Goal: Task Accomplishment & Management: Use online tool/utility

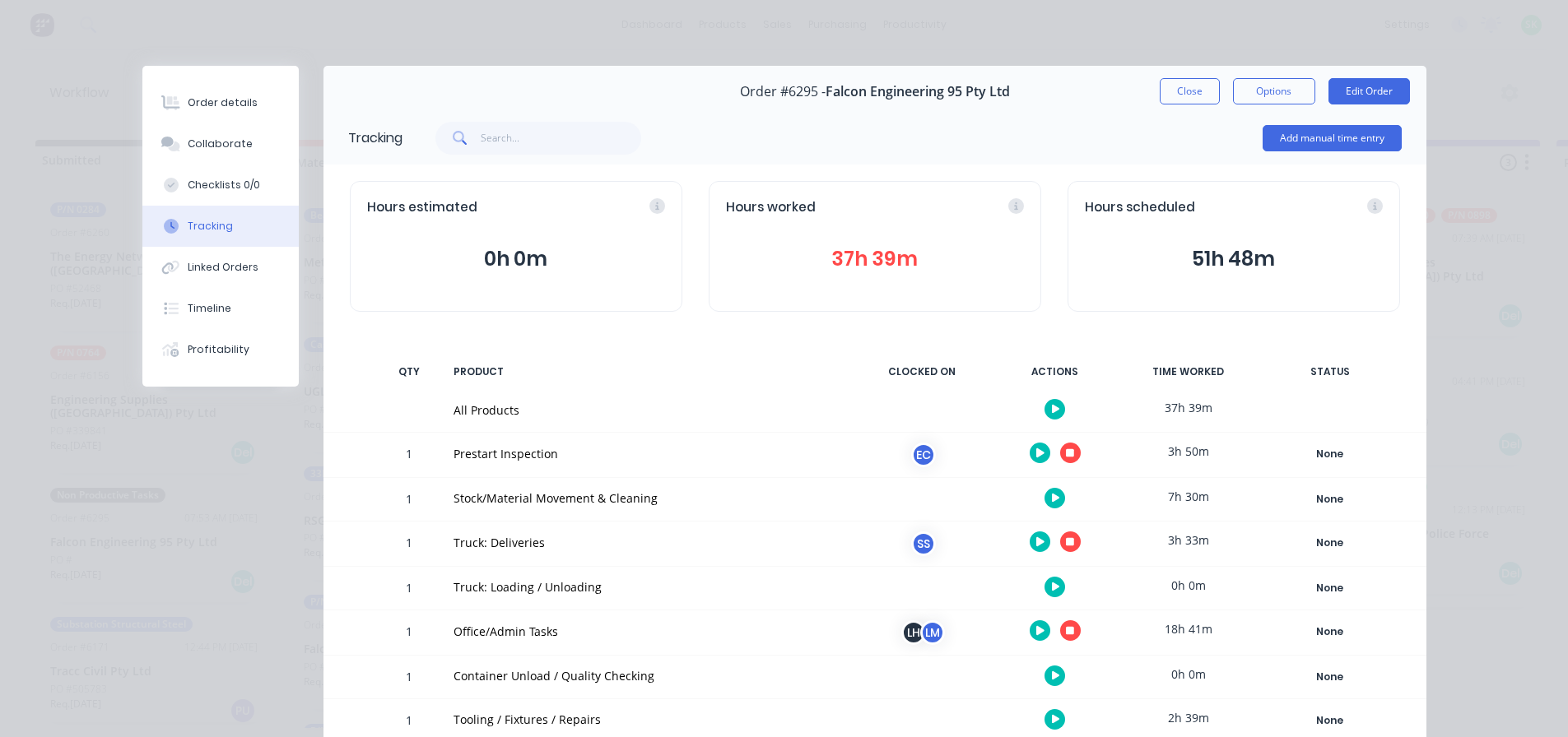
scroll to position [165, 0]
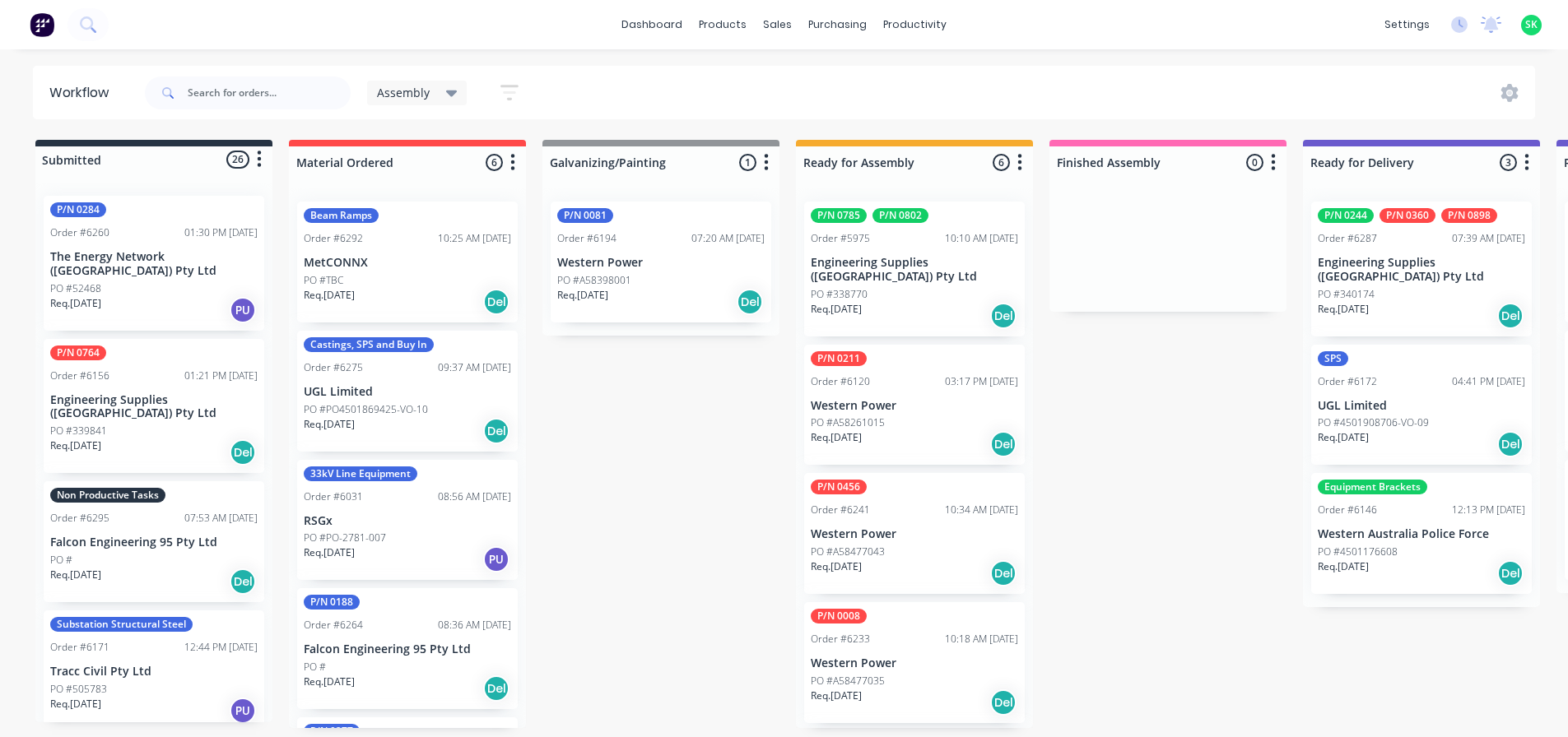
click at [167, 536] on p "Falcon Engineering 95 Pty Ltd" at bounding box center [154, 542] width 207 height 14
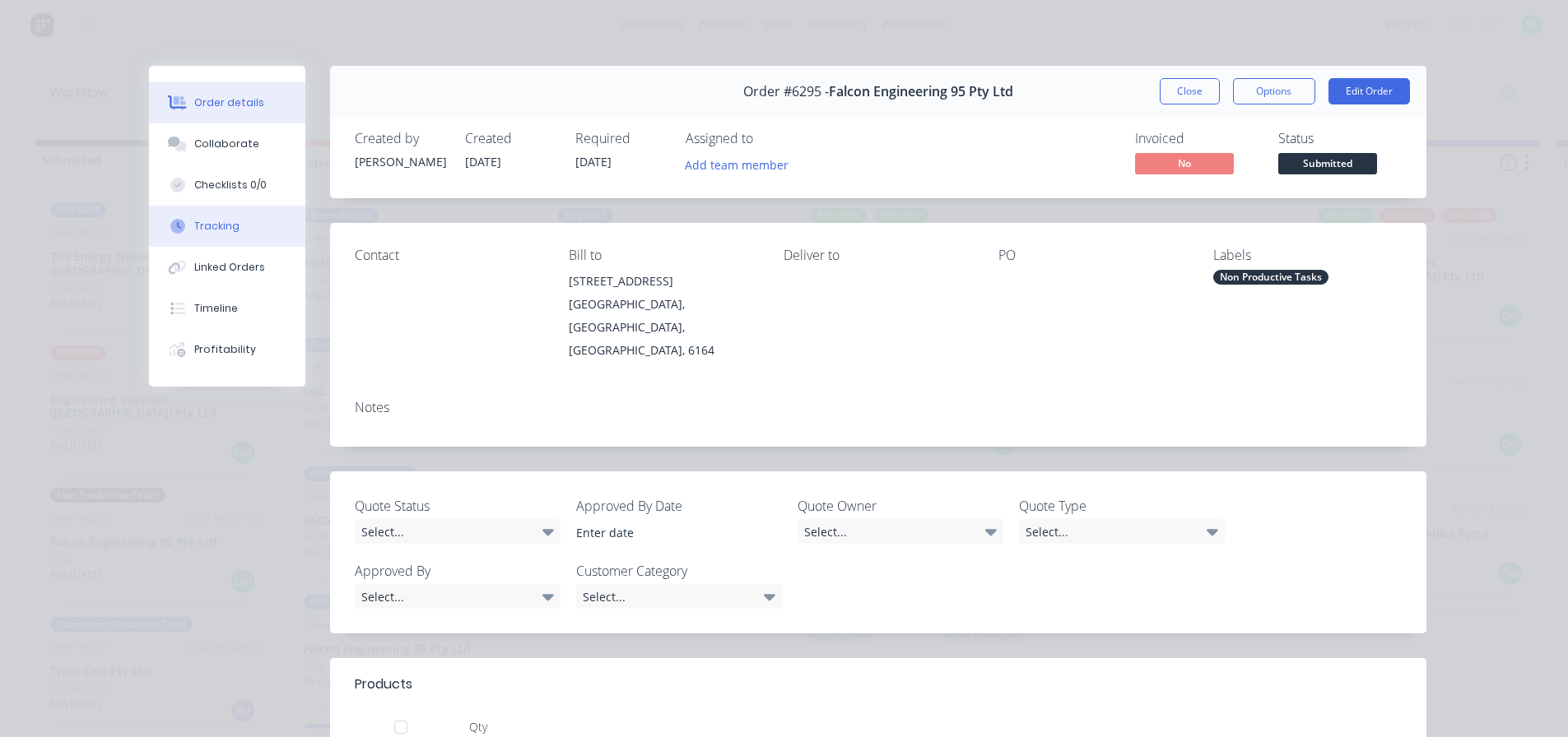
click at [236, 224] on button "Tracking" at bounding box center [227, 226] width 156 height 41
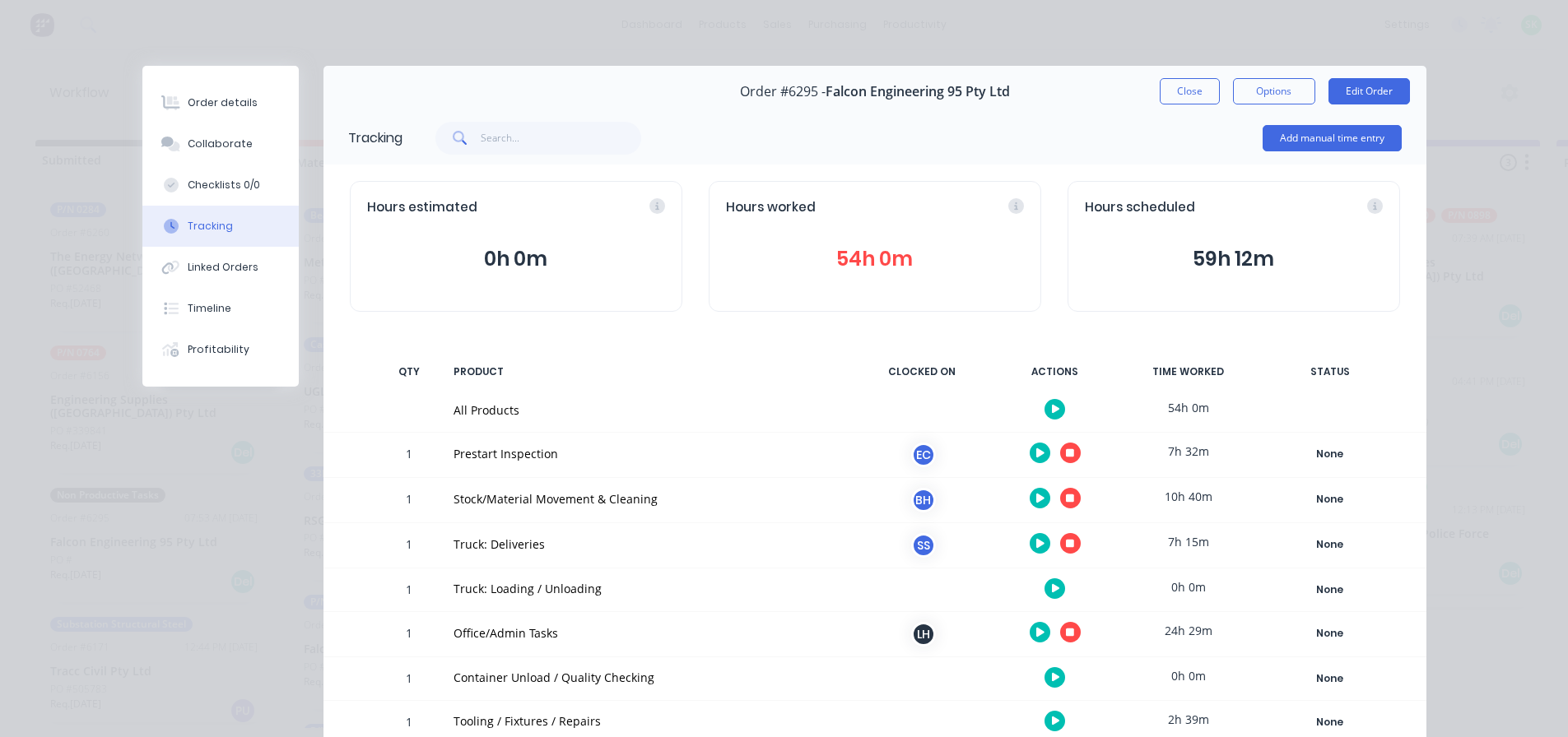
click at [1065, 541] on icon "button" at bounding box center [1070, 544] width 9 height 9
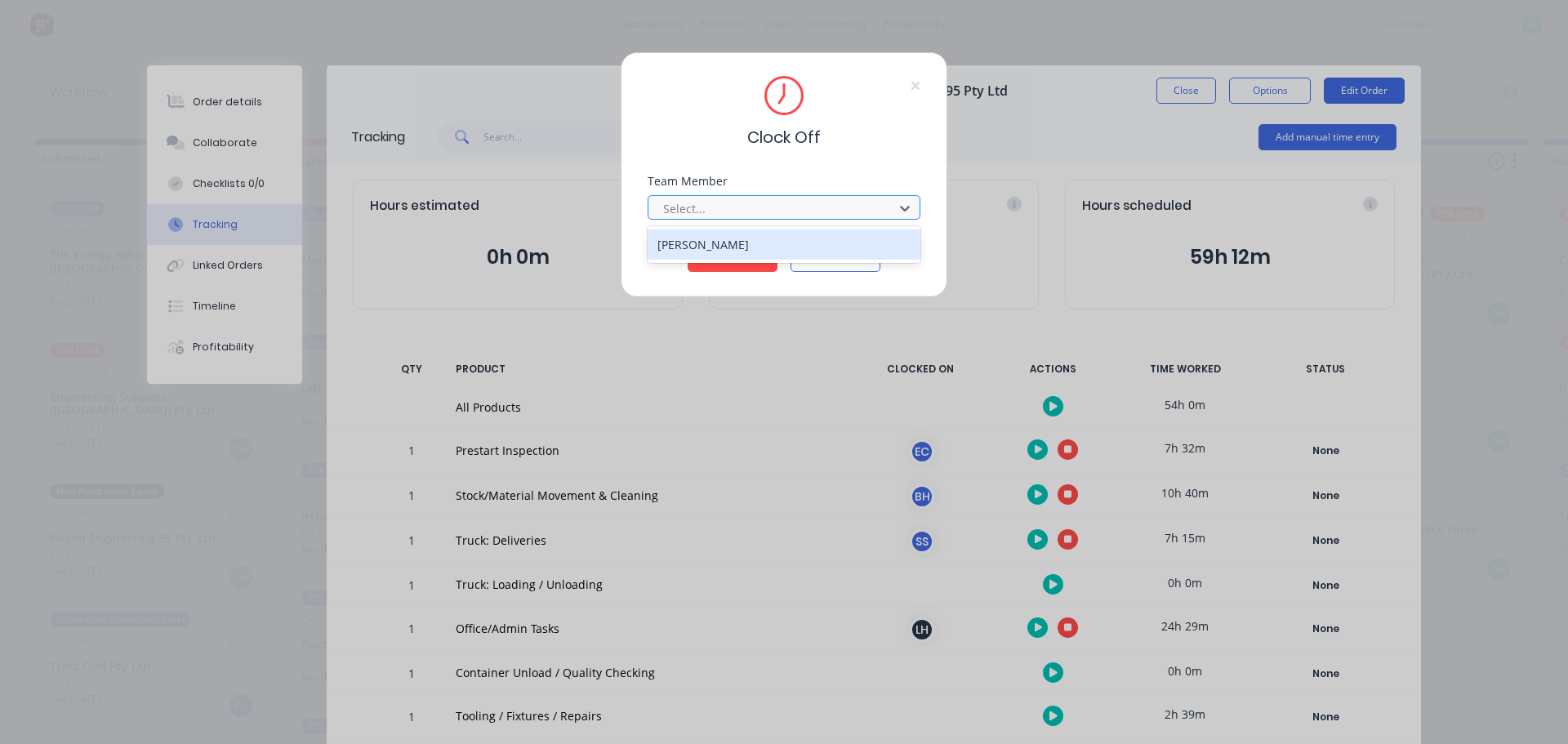
click at [882, 212] on div at bounding box center [773, 208] width 224 height 20
click at [710, 254] on div "Stuart Simm" at bounding box center [783, 245] width 273 height 30
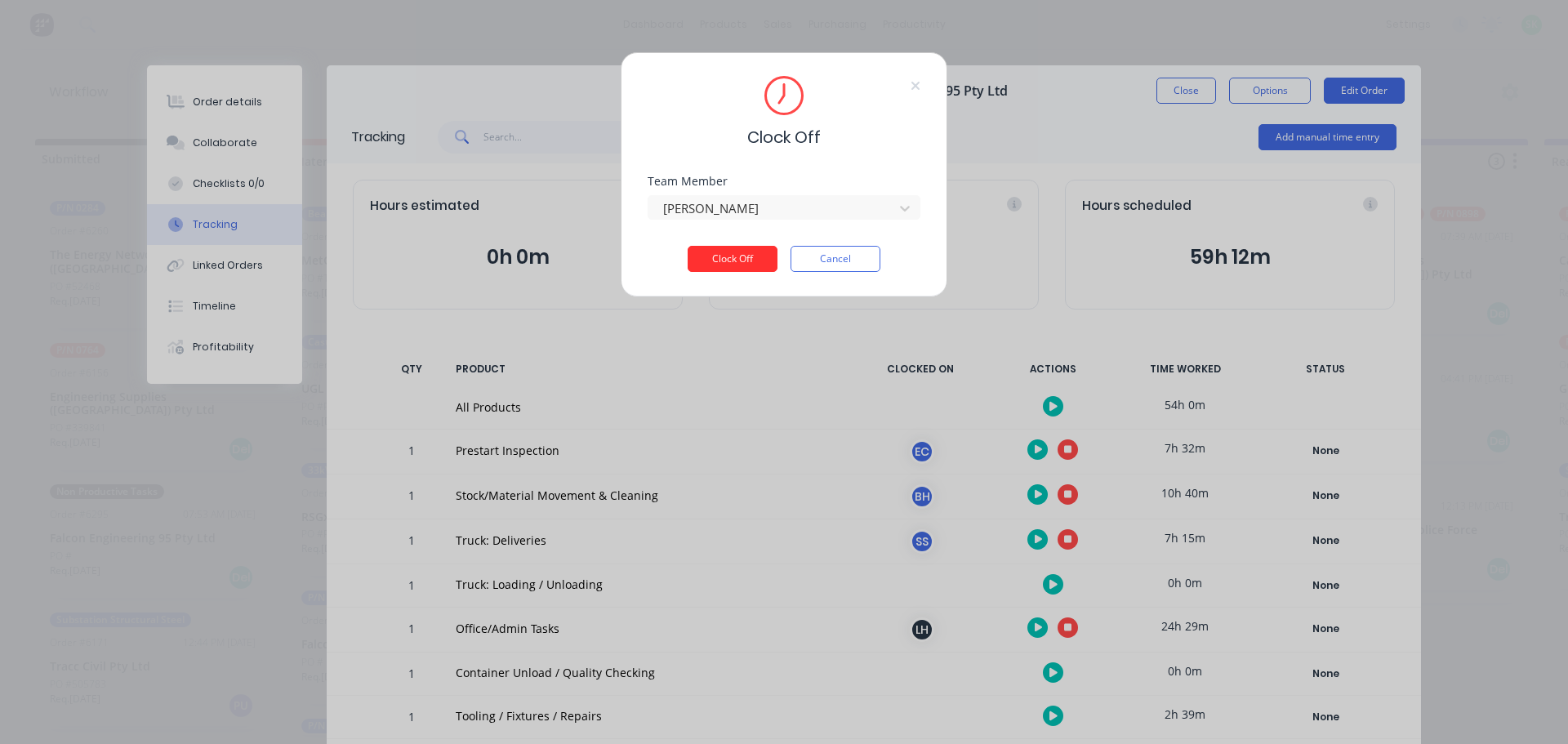
click at [720, 263] on button "Clock Off" at bounding box center [733, 258] width 89 height 26
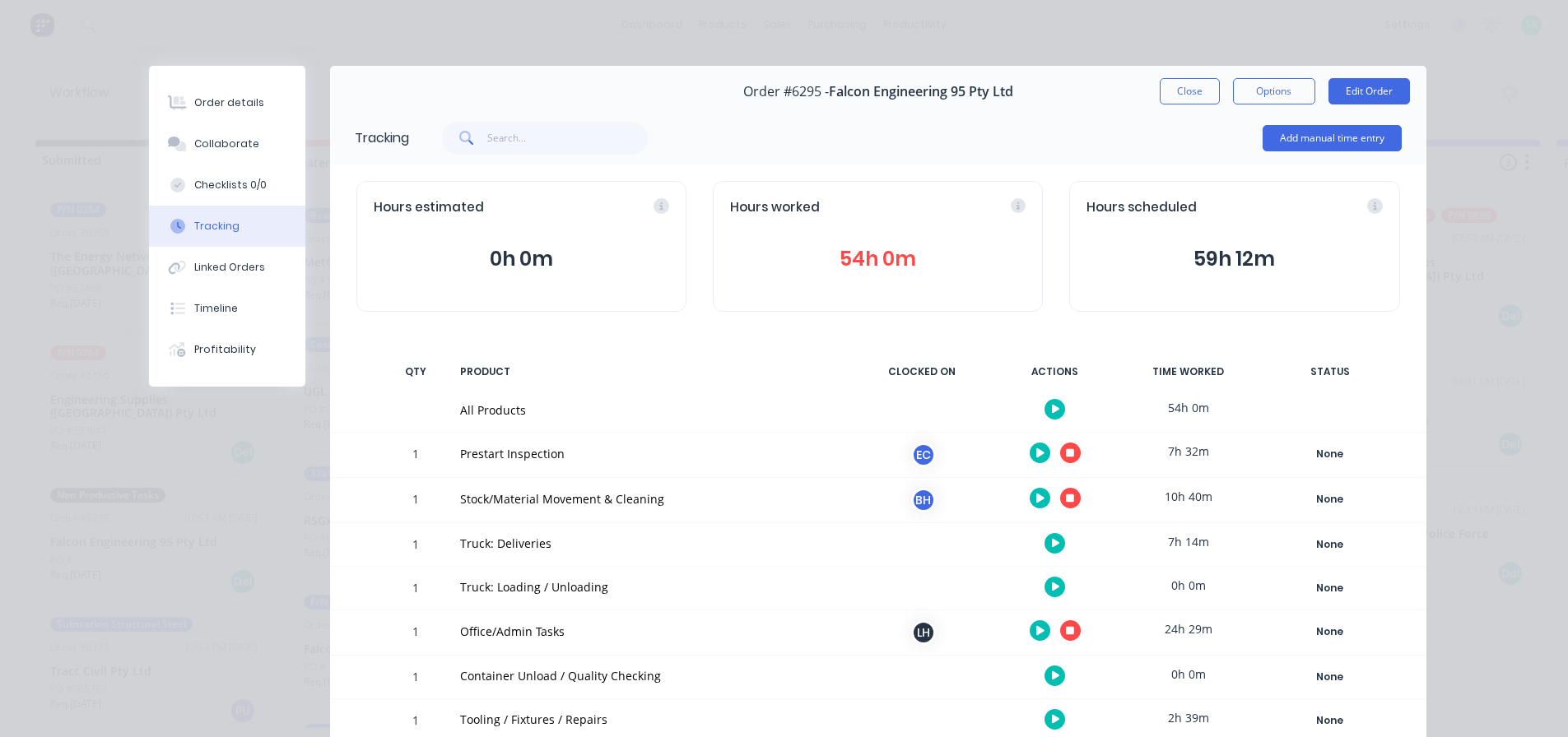
click at [1065, 450] on icon "button" at bounding box center [1070, 453] width 9 height 9
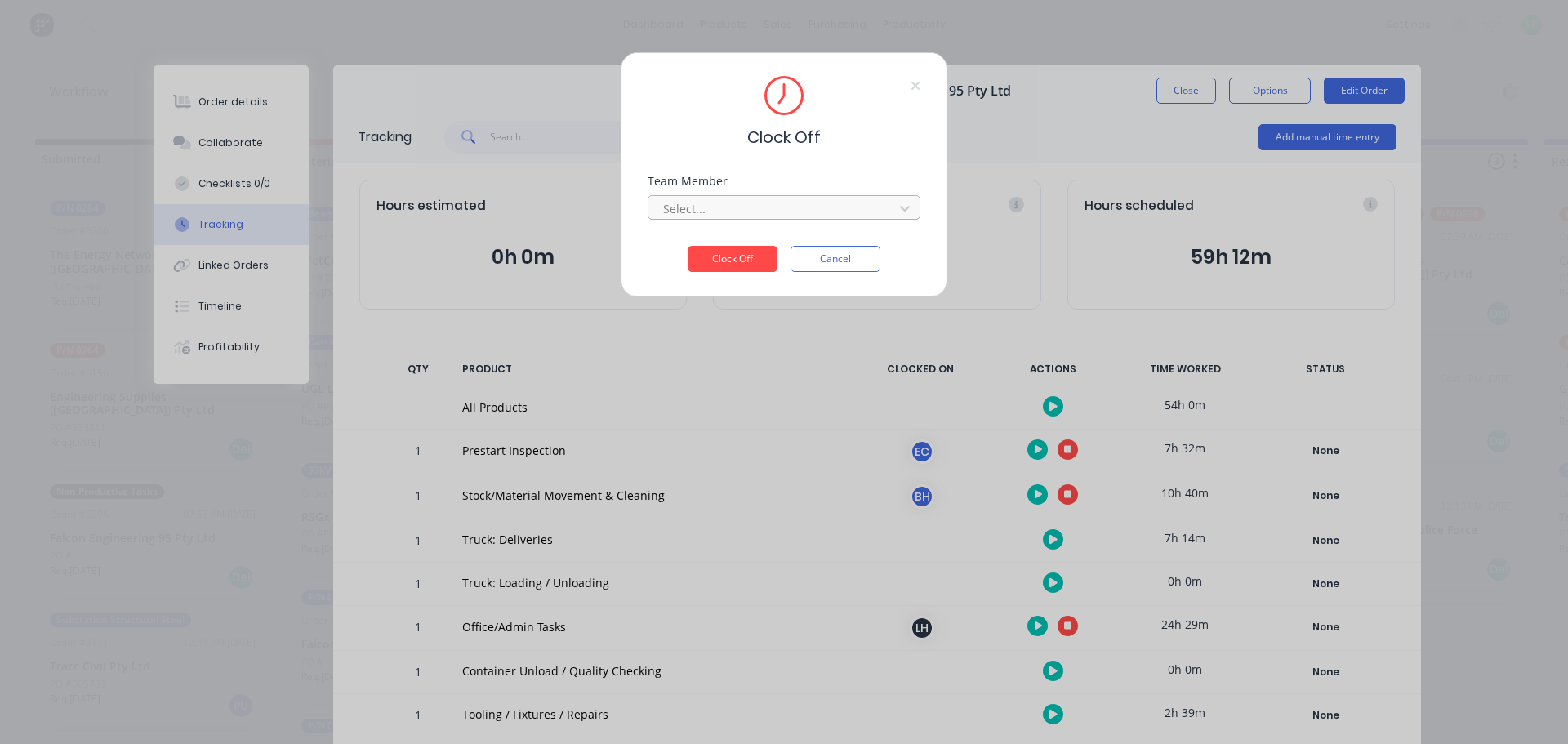
drag, startPoint x: 814, startPoint y: 225, endPoint x: 816, endPoint y: 210, distance: 15.1
click at [815, 223] on div "Team Member Select..." at bounding box center [783, 210] width 273 height 70
click at [816, 210] on div at bounding box center [773, 208] width 224 height 20
click at [441, 318] on div "Clock Off Team Member 1 result available. Use Up and Down to choose options, pr…" at bounding box center [784, 372] width 1568 height 744
click at [826, 260] on button "Cancel" at bounding box center [835, 258] width 89 height 26
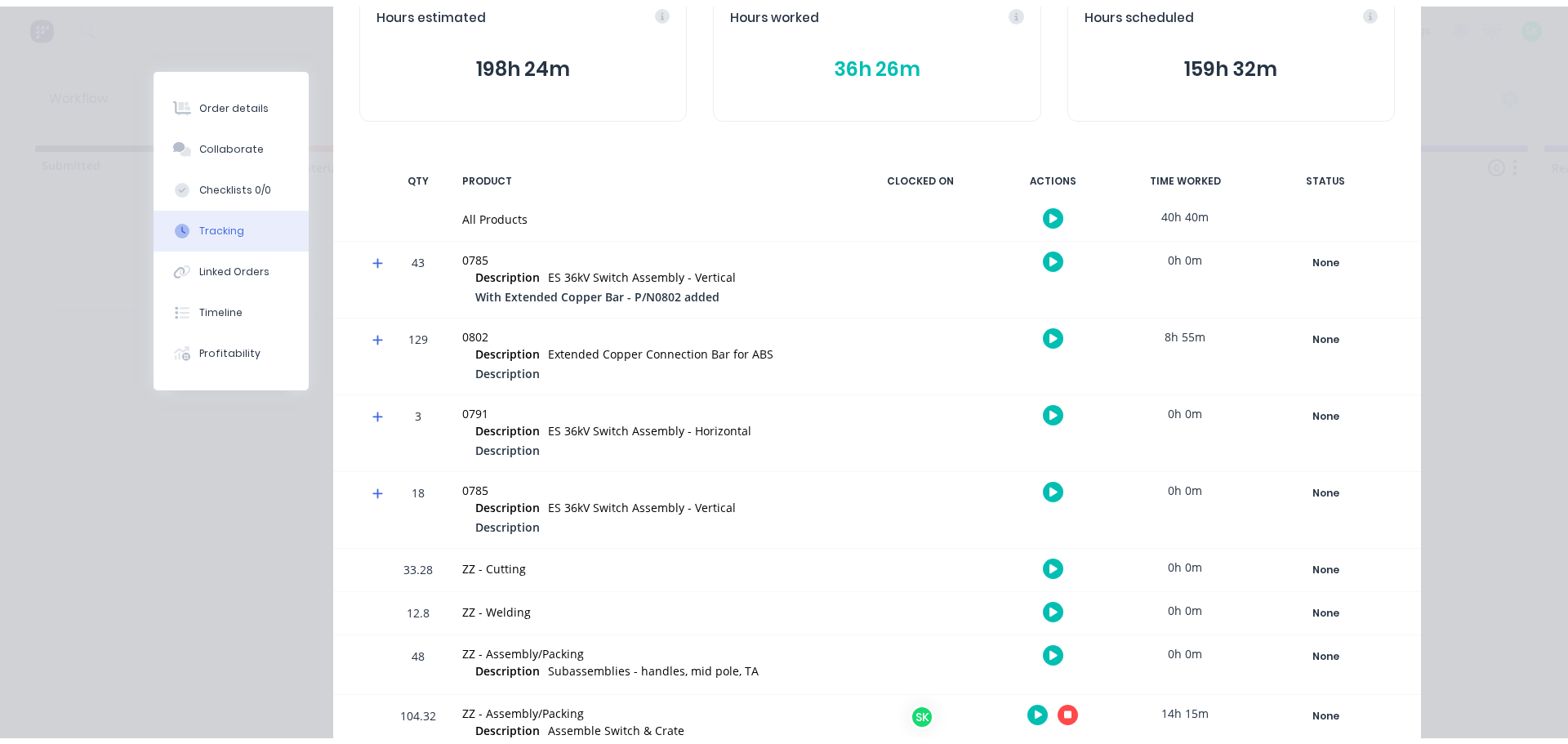
scroll to position [278, 0]
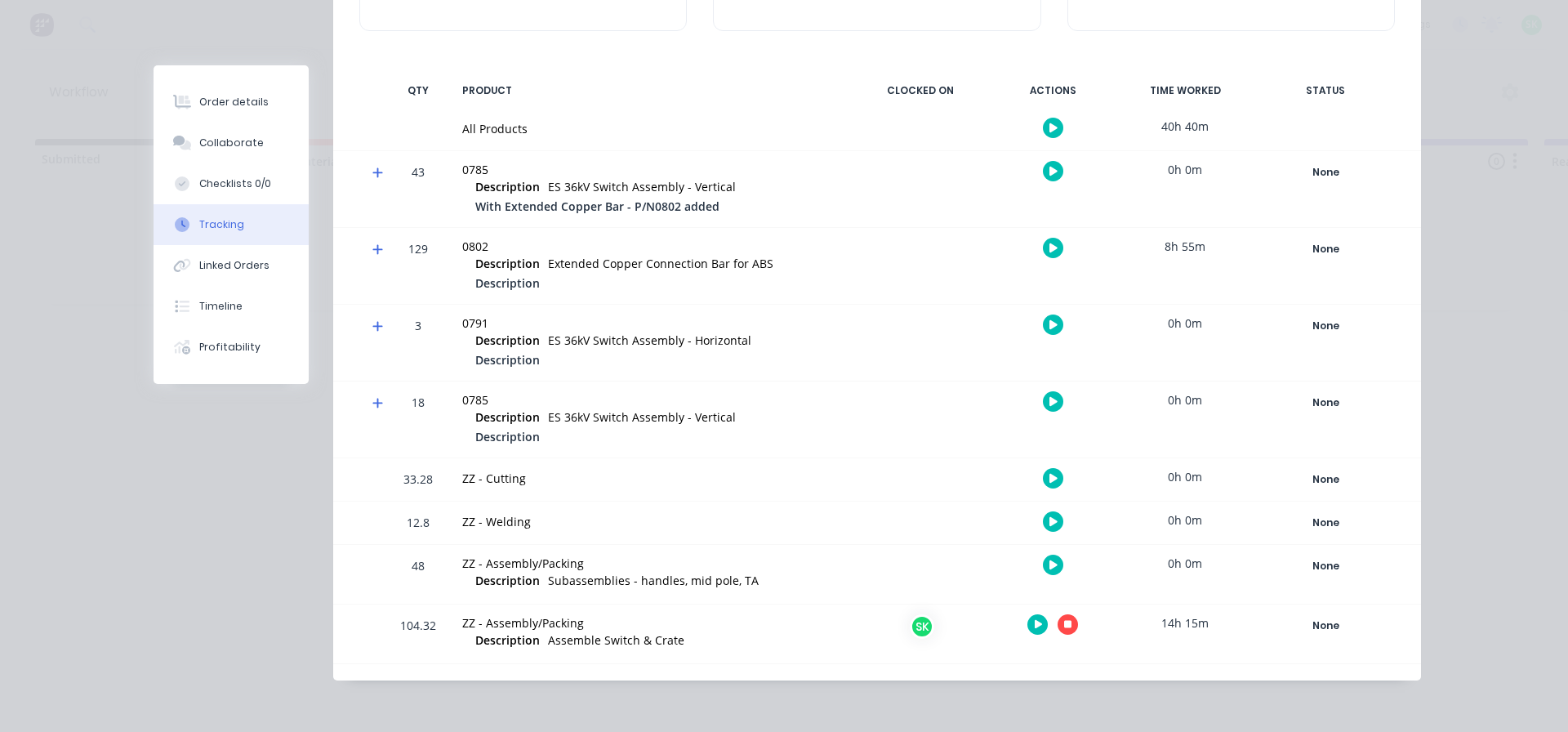
click at [1035, 626] on icon "button" at bounding box center [1039, 625] width 8 height 9
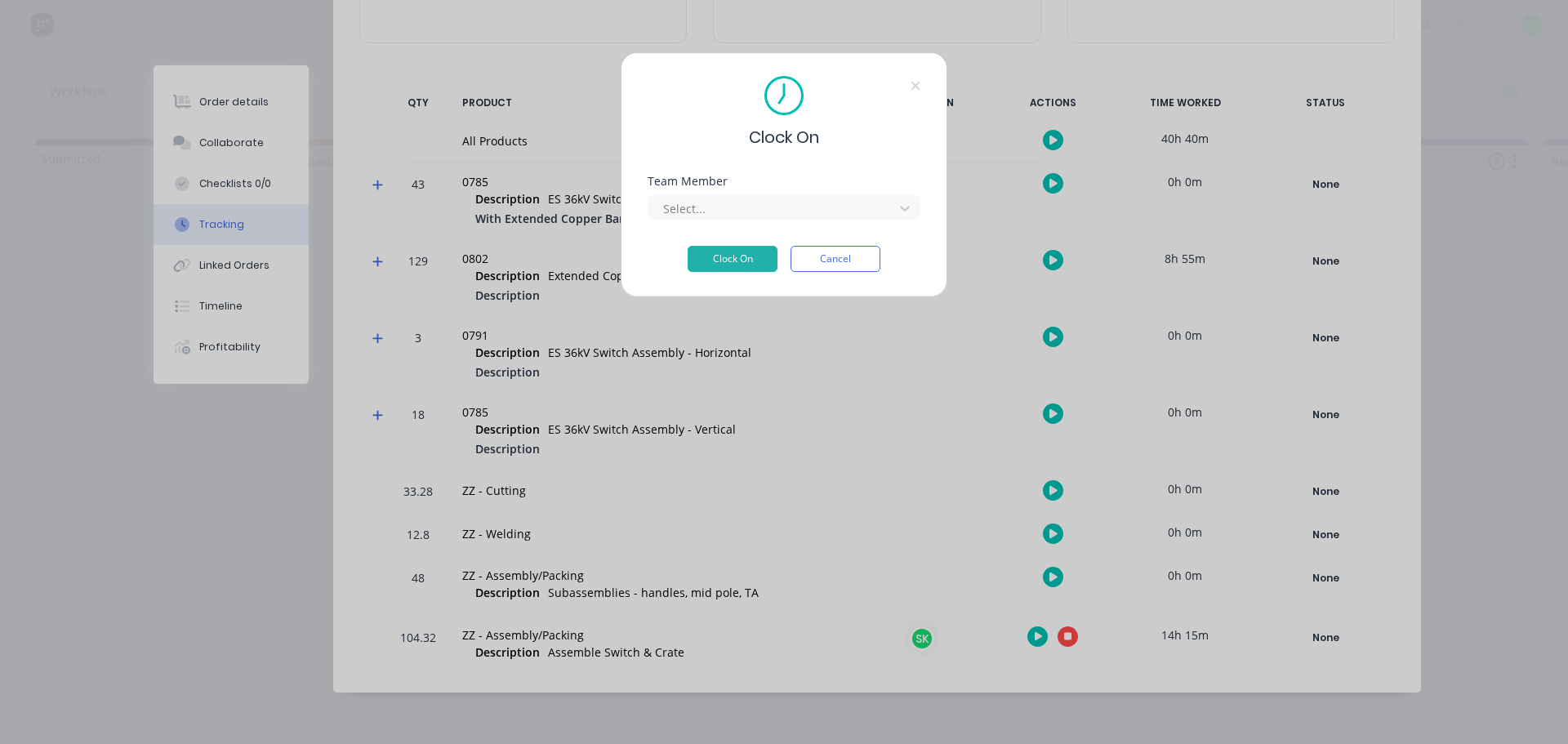
scroll to position [266, 0]
click at [750, 201] on div at bounding box center [773, 208] width 224 height 20
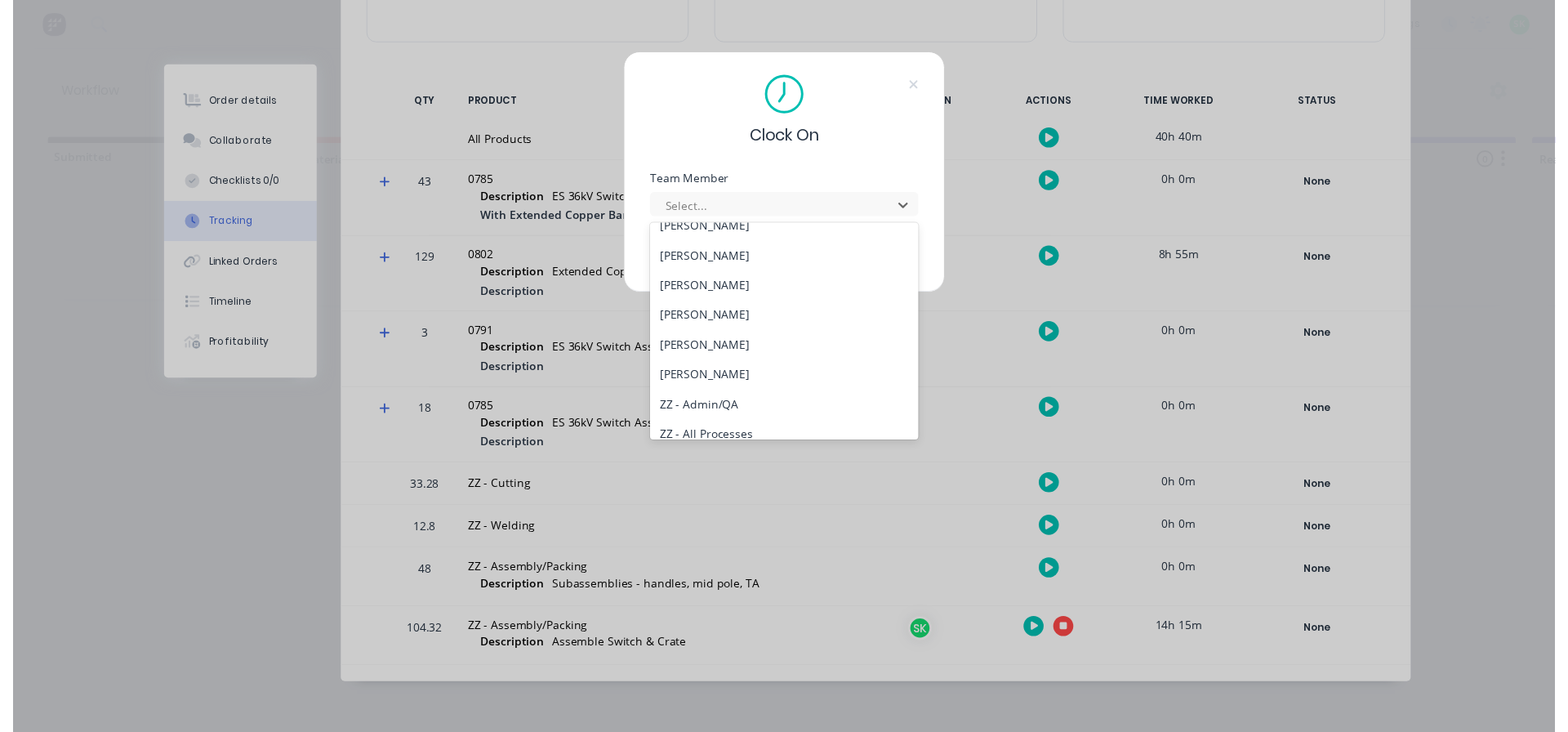
scroll to position [717, 0]
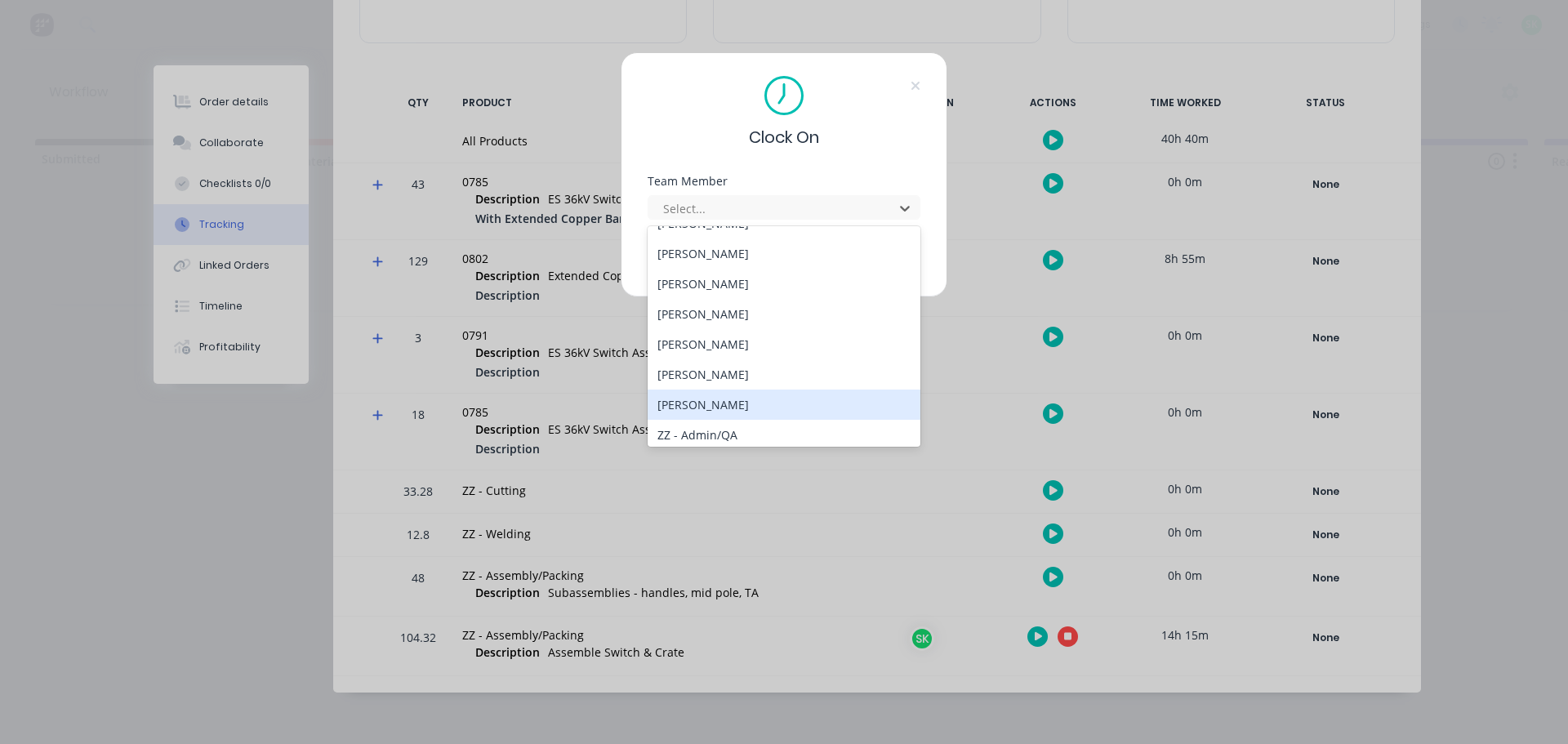
click at [716, 403] on div "[PERSON_NAME]" at bounding box center [783, 405] width 273 height 30
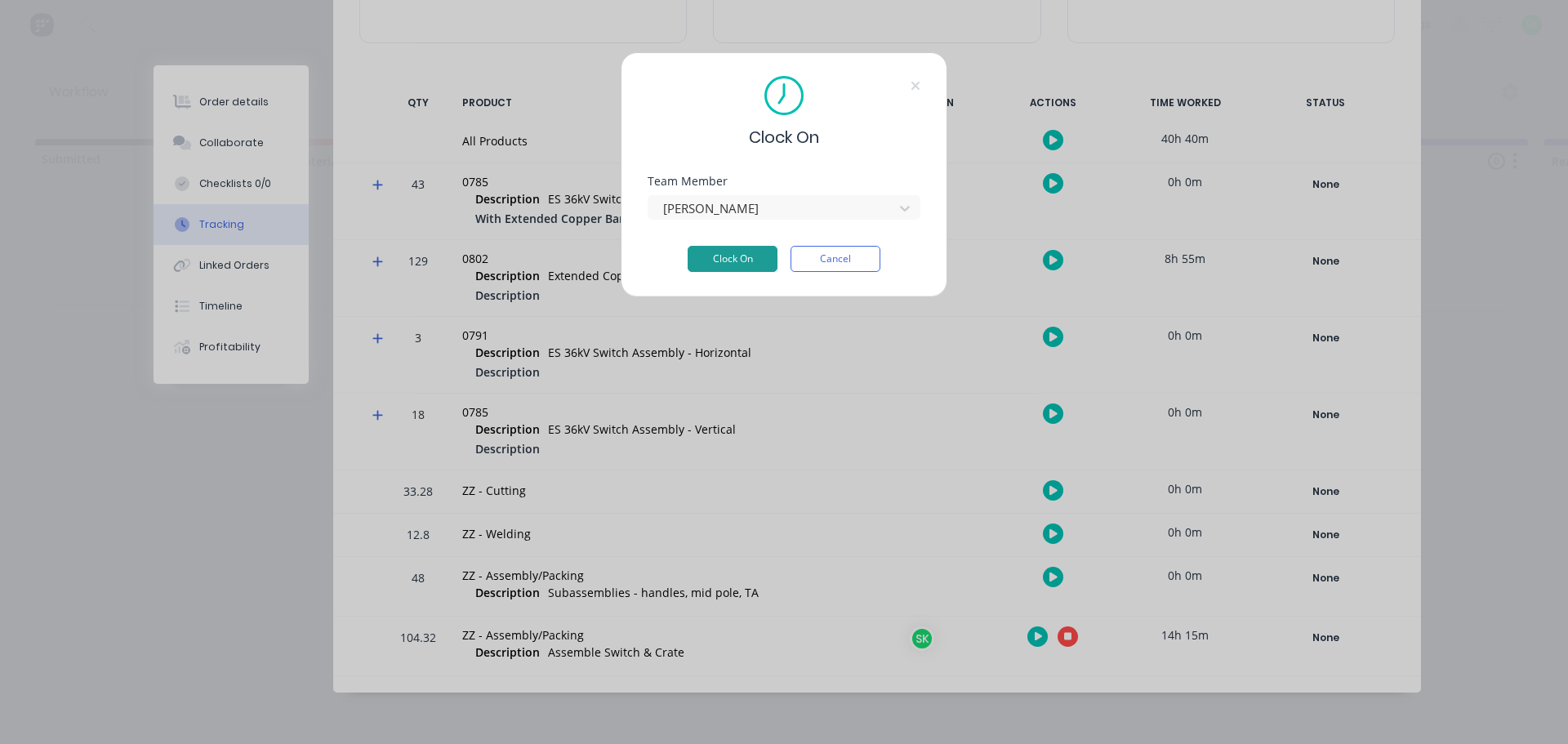
click at [733, 254] on button "Clock On" at bounding box center [733, 258] width 89 height 26
